Goal: Task Accomplishment & Management: Manage account settings

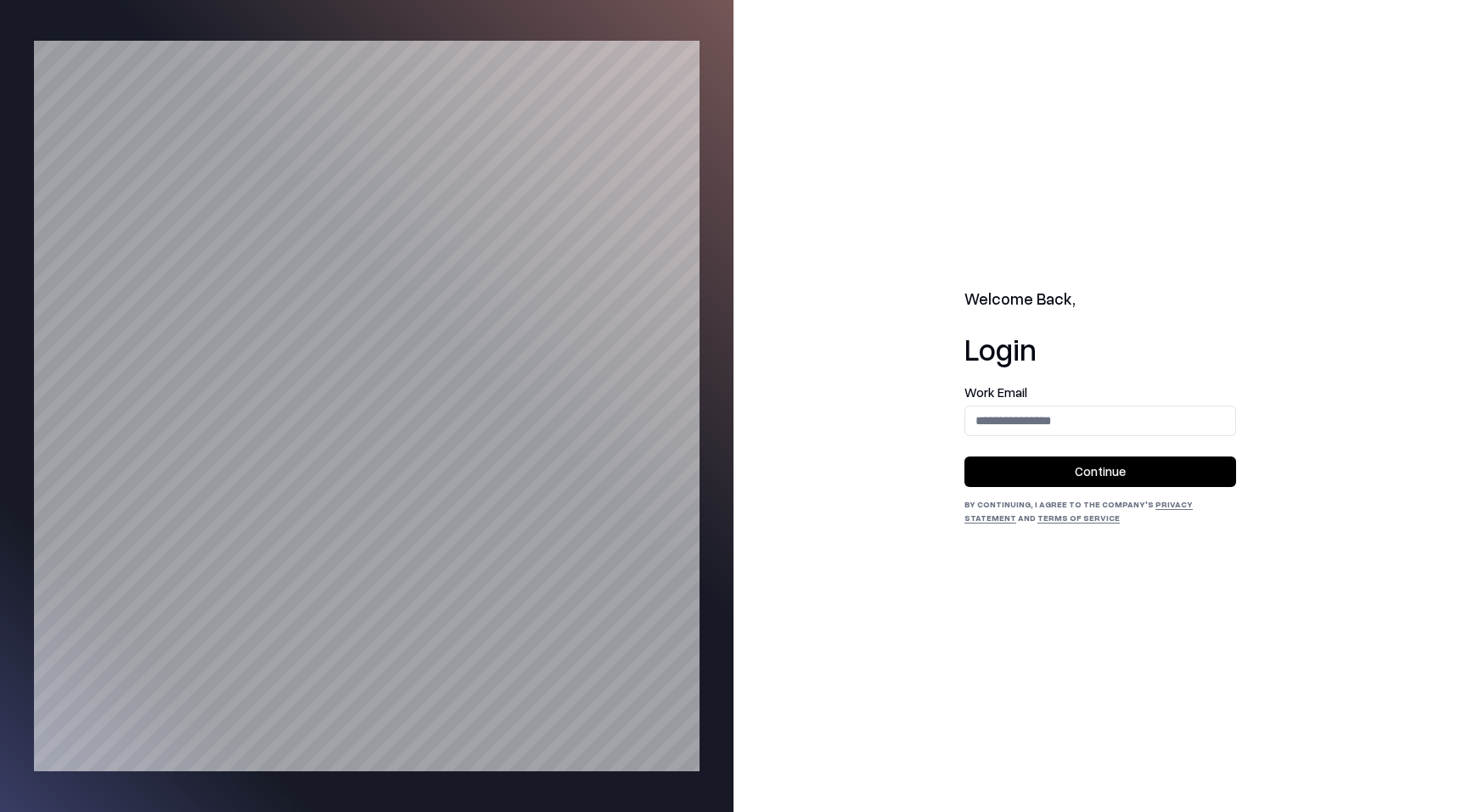
click at [1015, 431] on input "email" at bounding box center [1099, 420] width 270 height 32
type input "**********"
click at [1053, 462] on button "Continue" at bounding box center [1099, 472] width 271 height 31
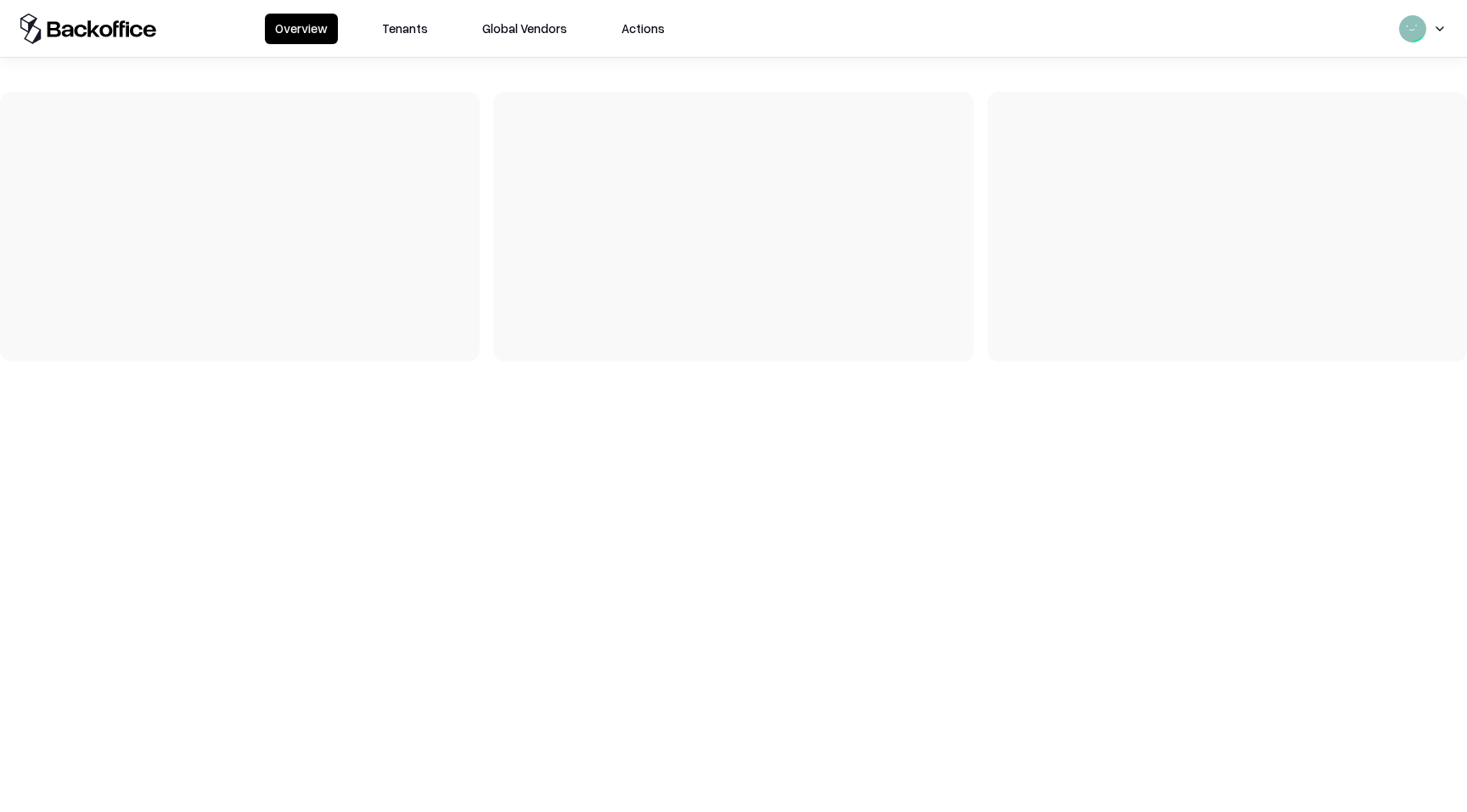
click at [395, 29] on button "Tenants" at bounding box center [405, 29] width 66 height 31
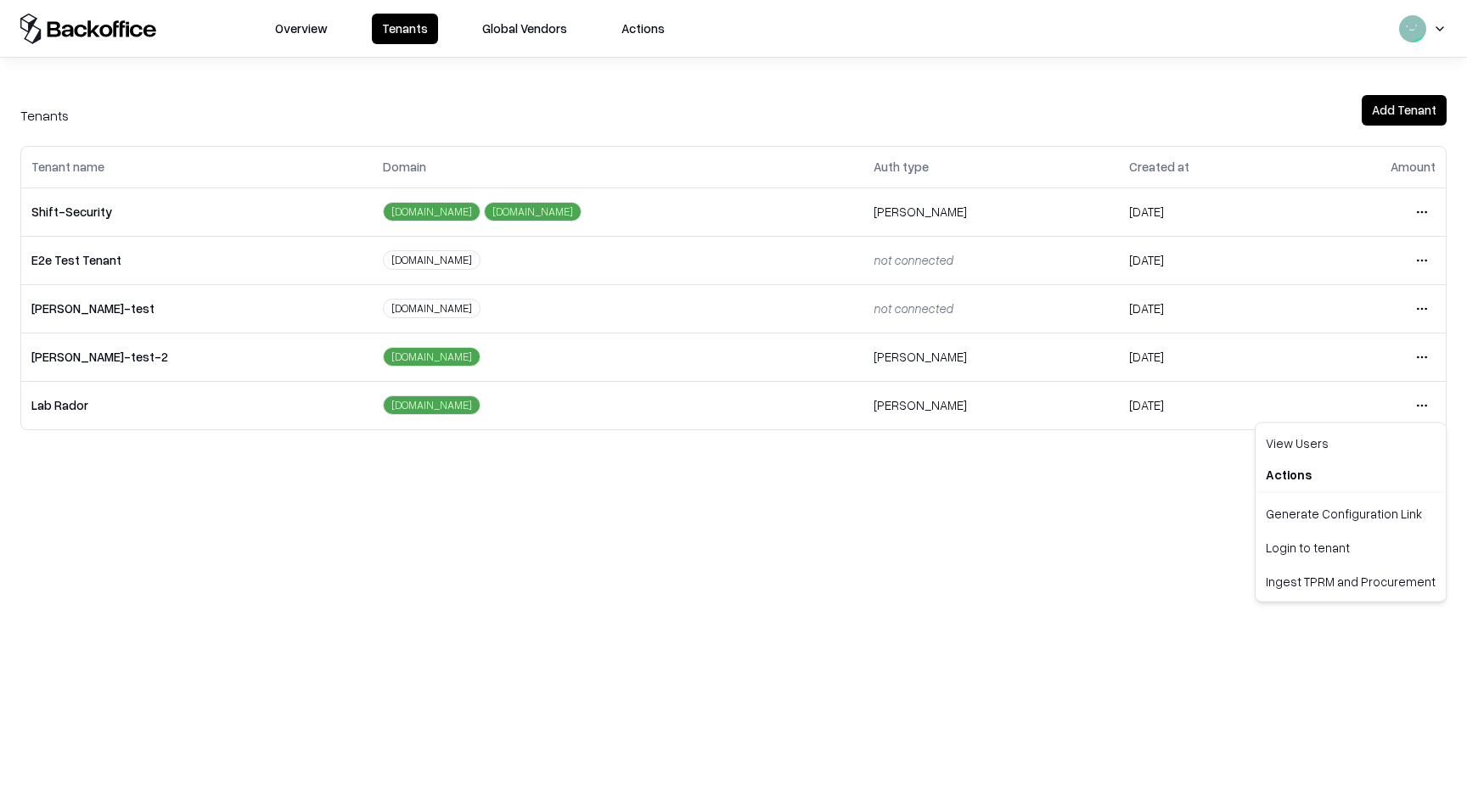
click at [1417, 398] on html "Overview Tenants Global Vendors Actions Tenants Add Tenant Tenant name Domain A…" at bounding box center [734, 406] width 1467 height 812
click at [1300, 545] on div "Login to tenant" at bounding box center [1351, 546] width 183 height 34
